Goal: Task Accomplishment & Management: Manage account settings

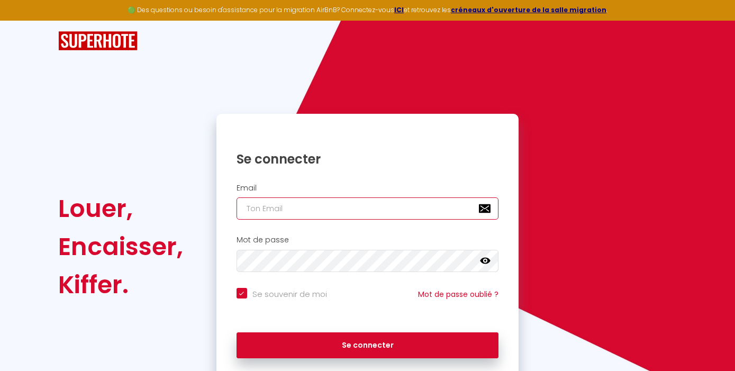
click at [406, 211] on input "email" at bounding box center [367, 208] width 262 height 22
type input "l"
checkbox input "true"
type input "le"
checkbox input "true"
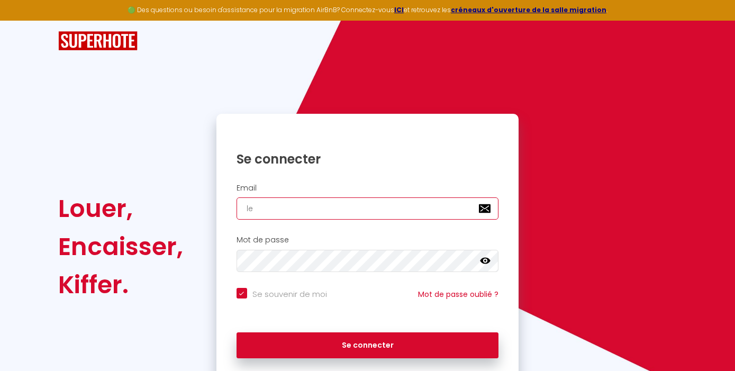
type input "lep"
checkbox input "true"
type input "lepa"
checkbox input "true"
type input "lepag"
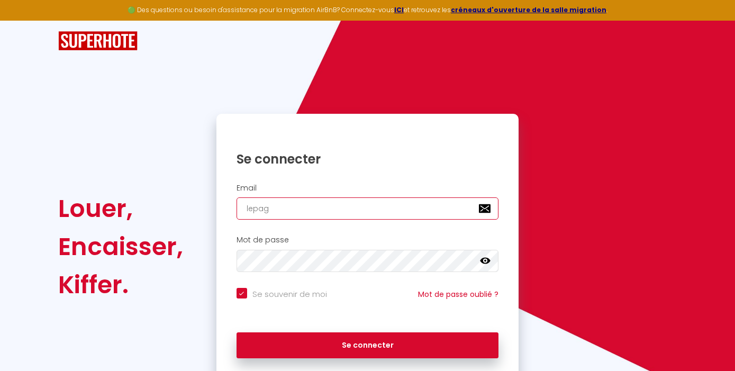
checkbox input "true"
type input "lepage"
checkbox input "true"
type input "lepage."
checkbox input "true"
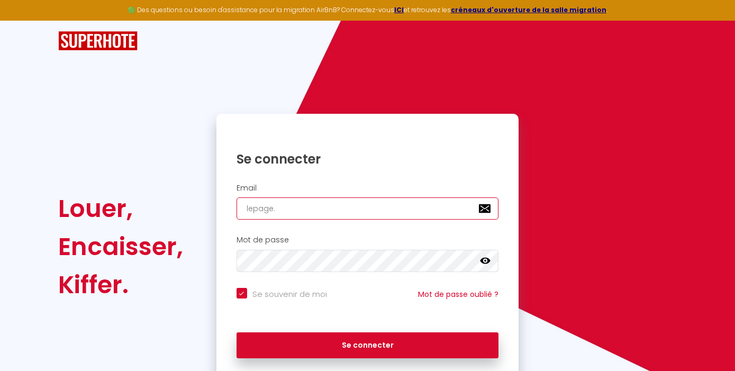
type input "lepage.p"
checkbox input "true"
type input "[DOMAIN_NAME]"
checkbox input "true"
type input "lepage.pat"
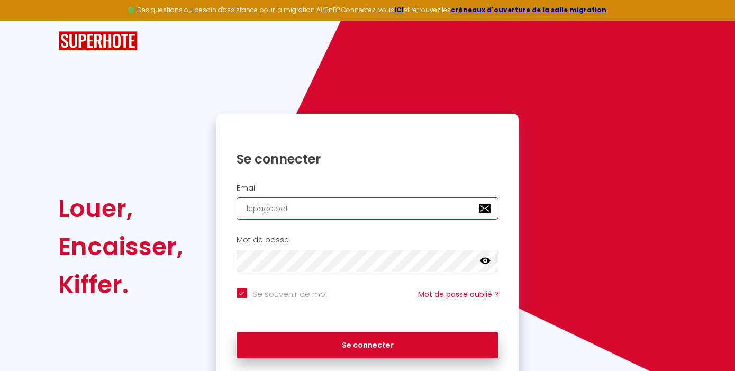
checkbox input "true"
type input "lepage.patr"
checkbox input "true"
type input "lepage.patri"
checkbox input "true"
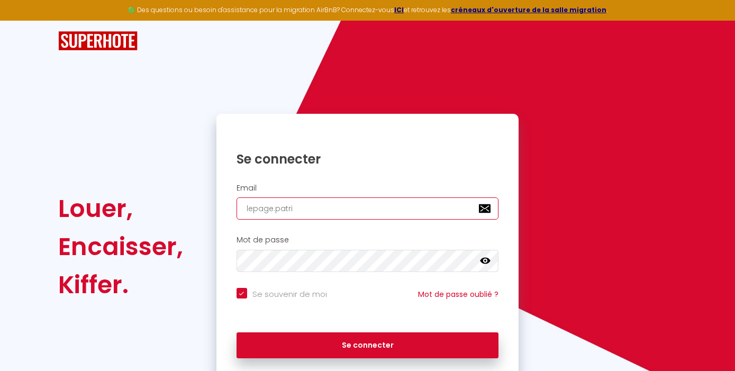
type input "lepage.patric"
checkbox input "true"
type input "lepage.[PERSON_NAME]"
checkbox input "true"
type input "lepage.[PERSON_NAME]"
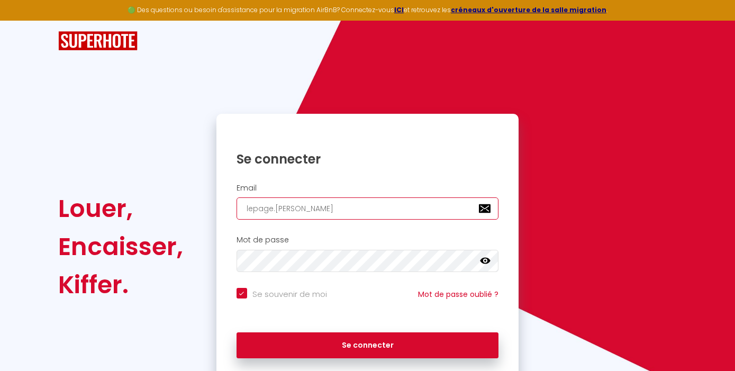
checkbox input "true"
type input "lepage.[PERSON_NAME]@"
checkbox input "true"
type input "lepage.[PERSON_NAME]@g"
checkbox input "true"
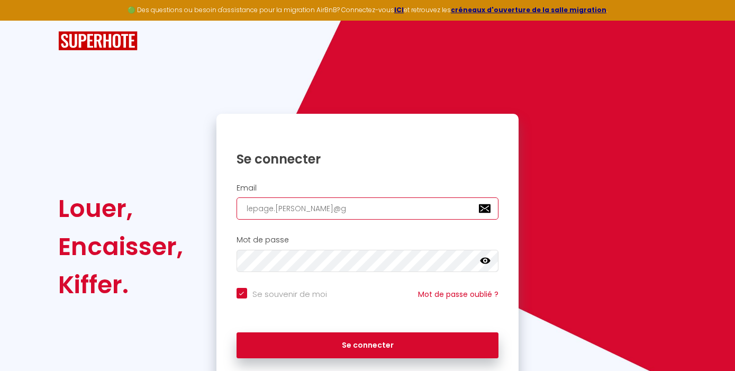
type input "lepage.[PERSON_NAME]@gm"
checkbox input "true"
type input "lepage.[PERSON_NAME]@gma"
checkbox input "true"
type input "lepage.[PERSON_NAME]@gmai"
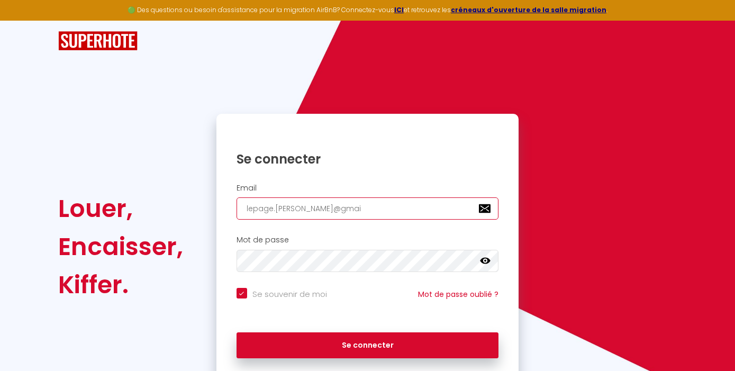
checkbox input "true"
type input "[EMAIL_ADDRESS][PERSON_NAME]"
checkbox input "true"
type input "[EMAIL_ADDRESS][PERSON_NAME]."
checkbox input "true"
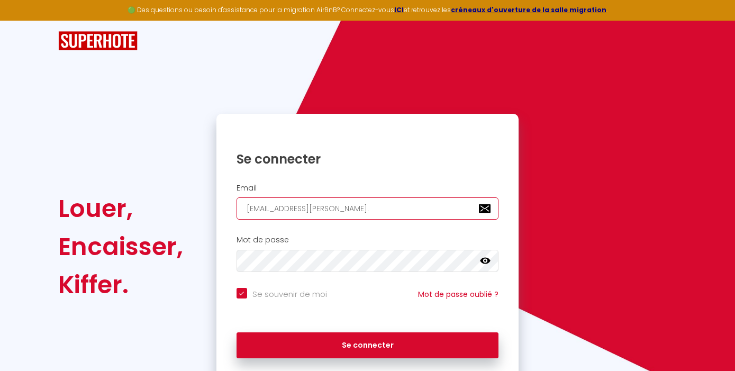
type input "lepage.[PERSON_NAME]@gmail.c"
checkbox input "true"
type input "[EMAIL_ADDRESS][PERSON_NAME][DOMAIN_NAME]"
checkbox input "true"
type input "[EMAIL_ADDRESS][PERSON_NAME][DOMAIN_NAME]"
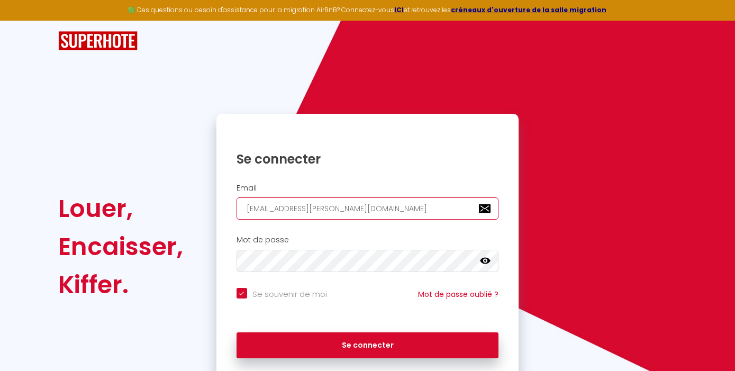
checkbox input "true"
type input "[EMAIL_ADDRESS][PERSON_NAME][DOMAIN_NAME]"
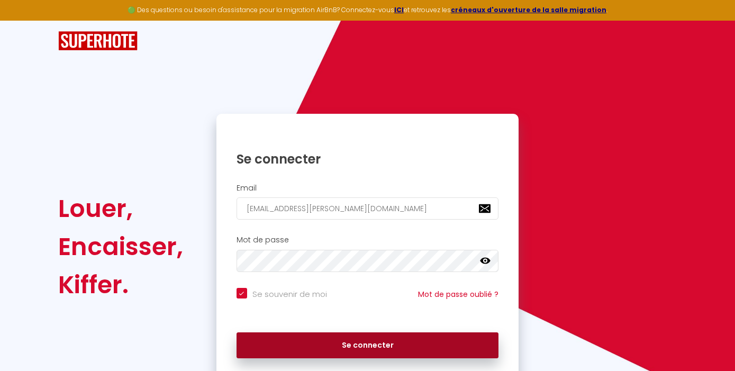
click at [420, 350] on button "Se connecter" at bounding box center [367, 345] width 262 height 26
checkbox input "true"
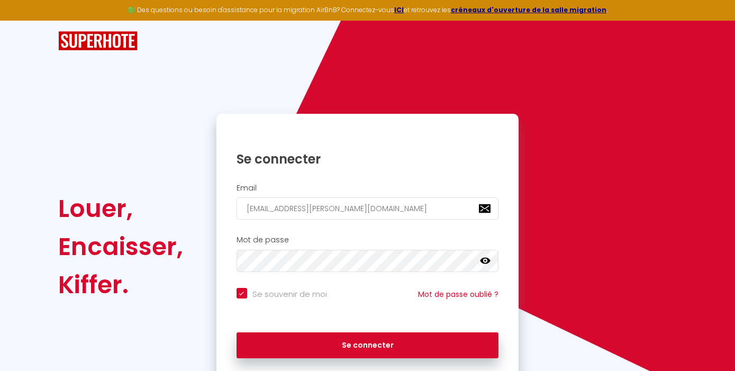
click at [487, 260] on icon at bounding box center [485, 261] width 11 height 6
click at [487, 259] on icon at bounding box center [485, 261] width 11 height 8
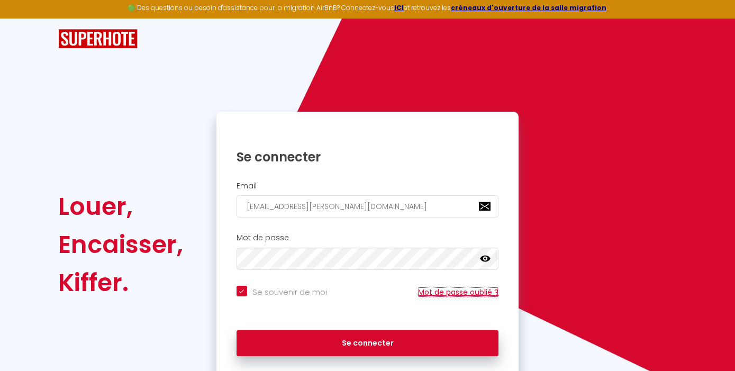
click at [470, 287] on link "Mot de passe oublié ?" at bounding box center [458, 292] width 80 height 11
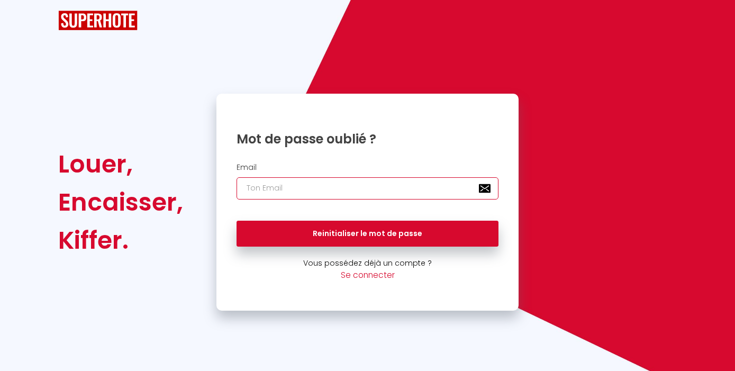
click at [403, 188] on input "email" at bounding box center [367, 188] width 262 height 22
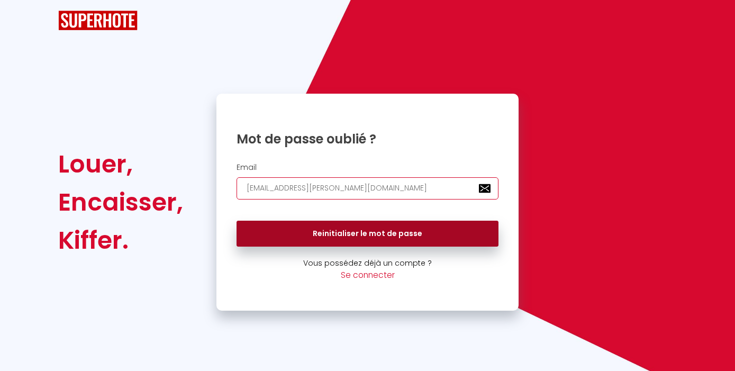
type input "[EMAIL_ADDRESS][PERSON_NAME][DOMAIN_NAME]"
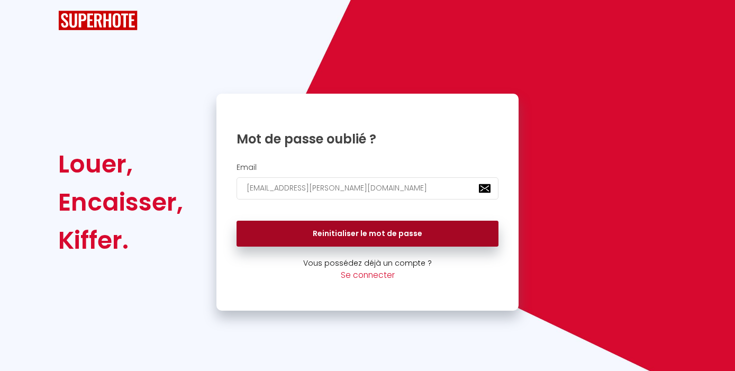
click at [421, 233] on button "Reinitialiser le mot de passe" at bounding box center [367, 234] width 262 height 26
